Goal: Task Accomplishment & Management: Manage account settings

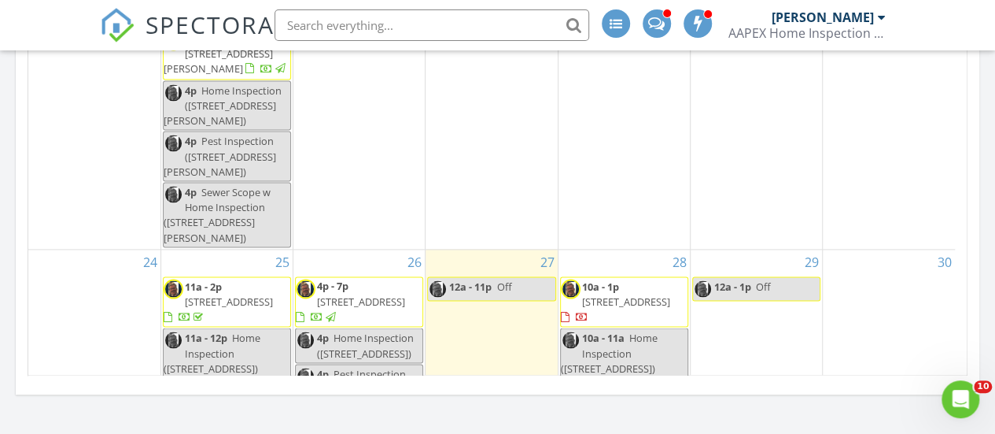
scroll to position [1023, 0]
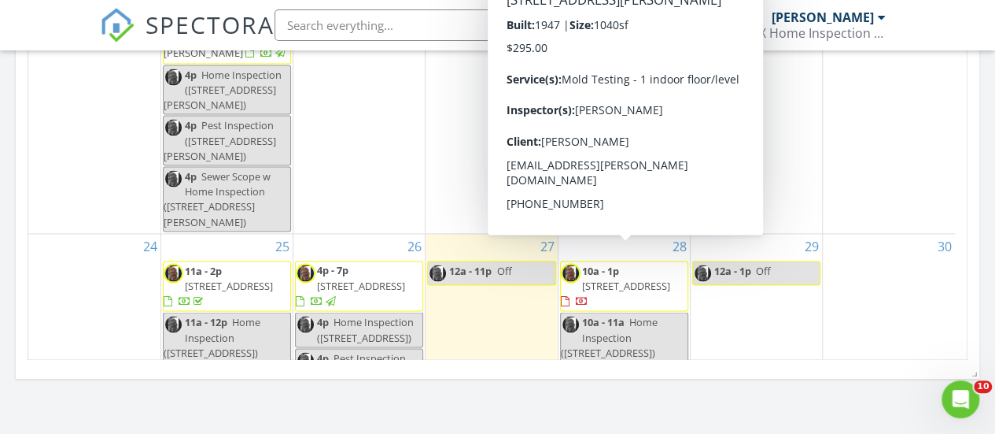
click at [599, 380] on span "[STREET_ADDRESS][PERSON_NAME]" at bounding box center [615, 394] width 109 height 29
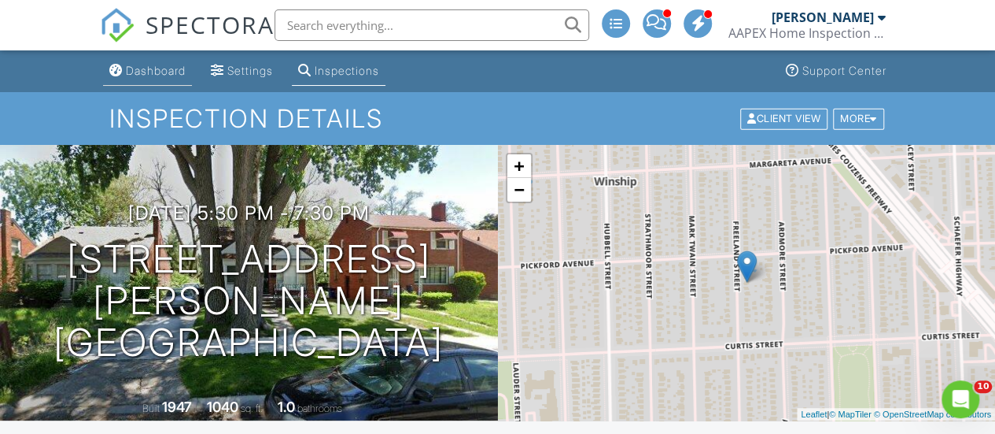
click at [150, 73] on div "Dashboard" at bounding box center [156, 70] width 60 height 13
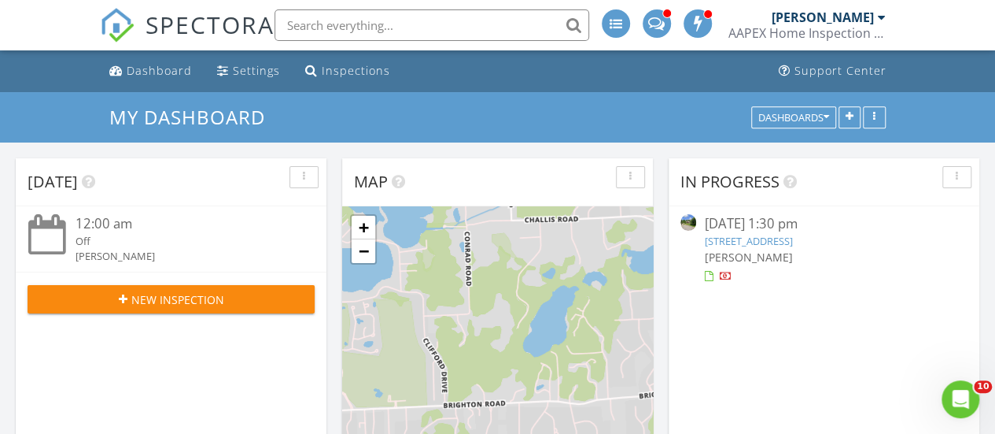
click at [740, 242] on link "29148 Bradmoor , Farmington Hills , MI 48334" at bounding box center [748, 241] width 88 height 14
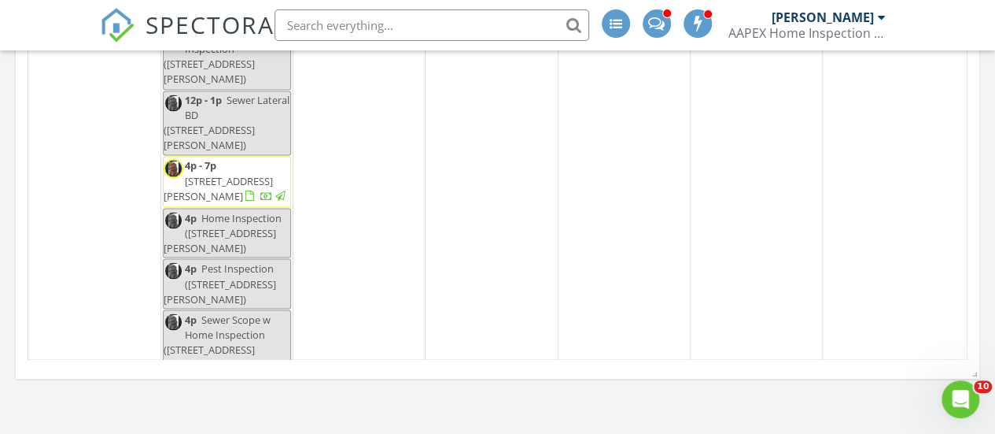
scroll to position [1016, 0]
